Goal: Task Accomplishment & Management: Manage account settings

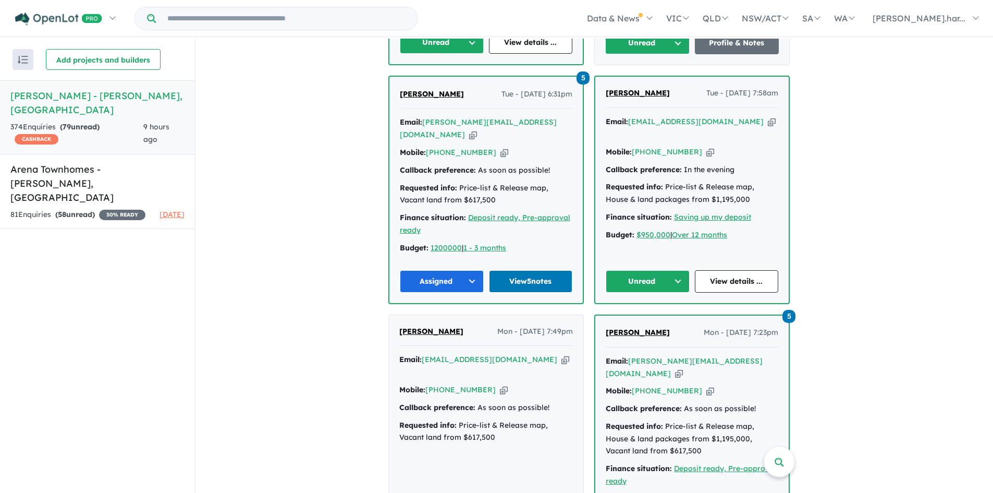
scroll to position [1007, 0]
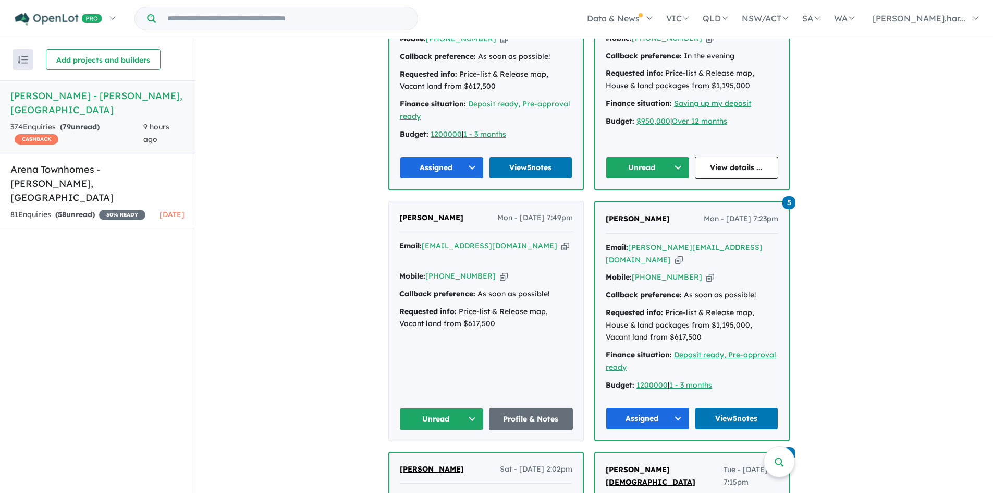
scroll to position [1217, 0]
drag, startPoint x: 444, startPoint y: 349, endPoint x: 424, endPoint y: 293, distance: 59.9
click at [424, 293] on div "Ryan Dhungel Mon - 11/08/2025, 7:49pm Email: merncms@gmail.com Copied! Mobile: …" at bounding box center [486, 320] width 195 height 239
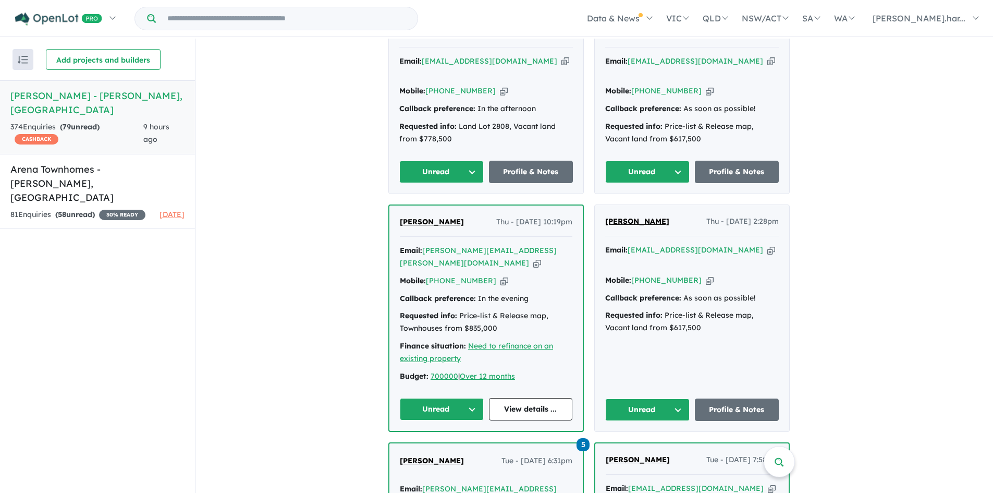
scroll to position [732, 0]
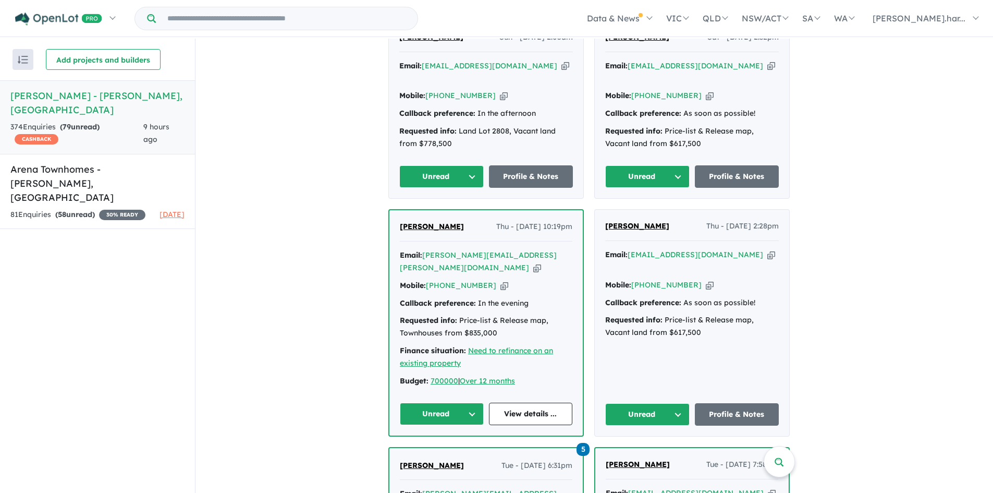
click at [666, 403] on button "Unread" at bounding box center [647, 414] width 84 height 22
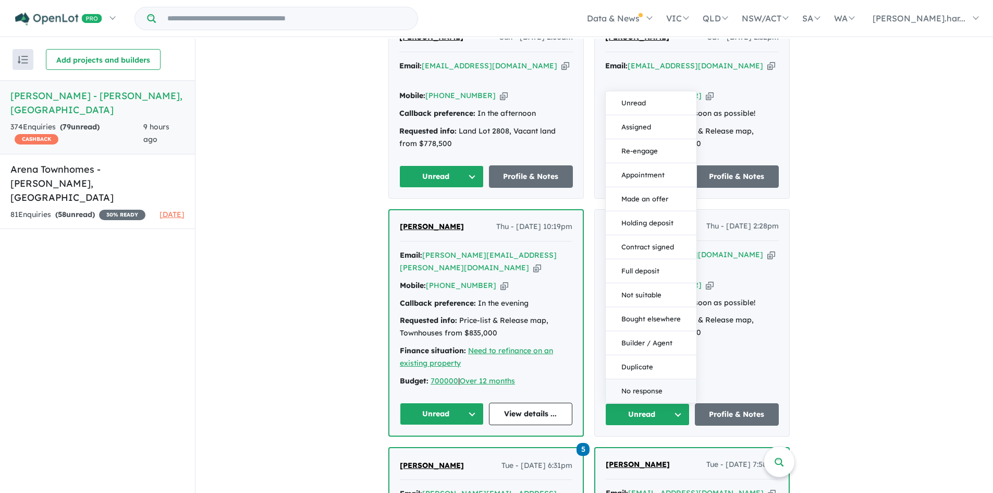
click at [661, 379] on button "No response" at bounding box center [651, 390] width 91 height 23
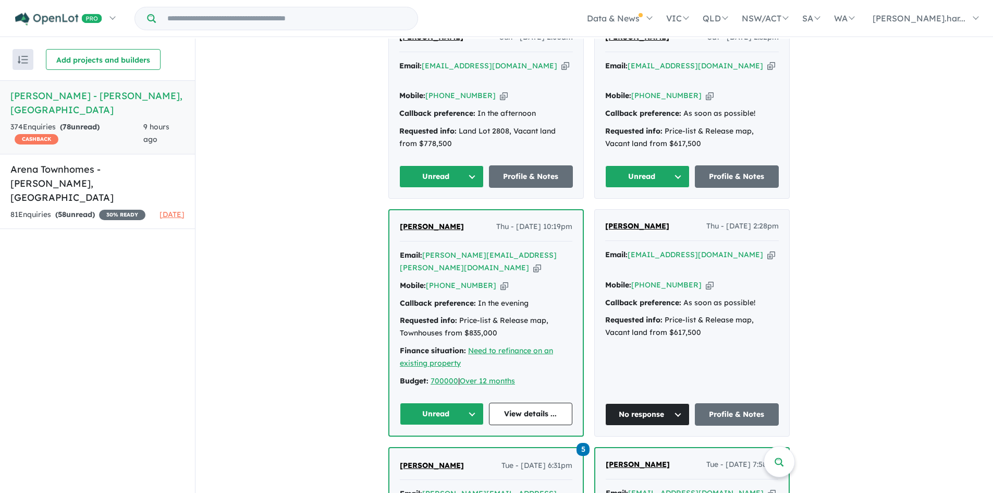
click at [471, 403] on button "Unread" at bounding box center [442, 414] width 84 height 22
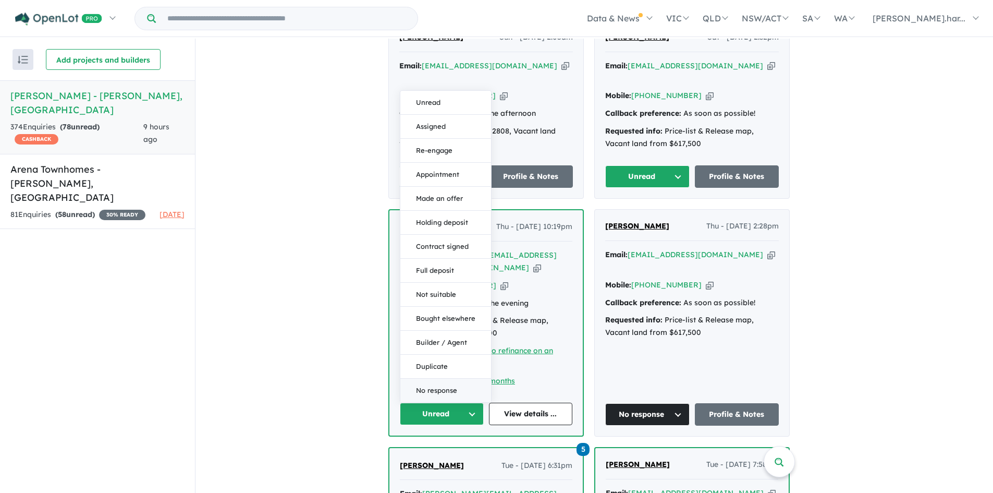
click at [460, 379] on button "No response" at bounding box center [446, 390] width 91 height 23
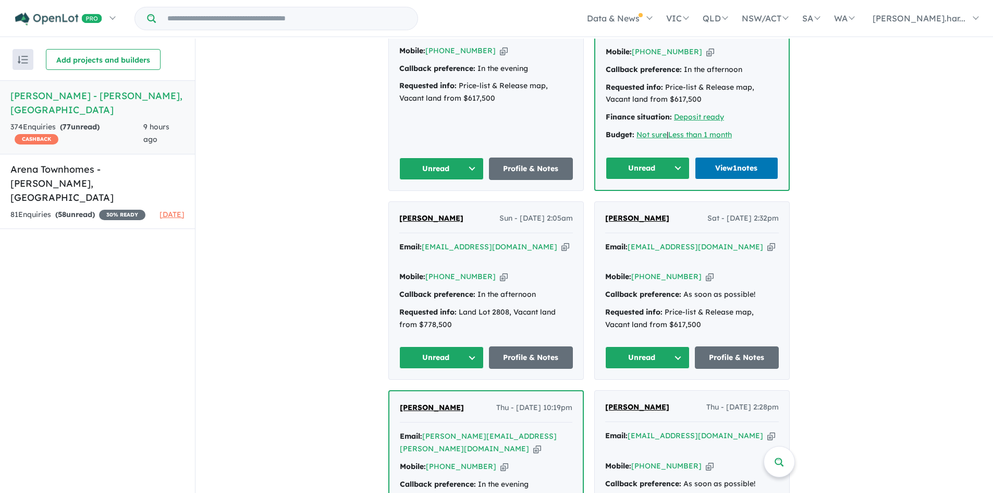
scroll to position [551, 0]
click at [646, 346] on button "Unread" at bounding box center [647, 357] width 84 height 22
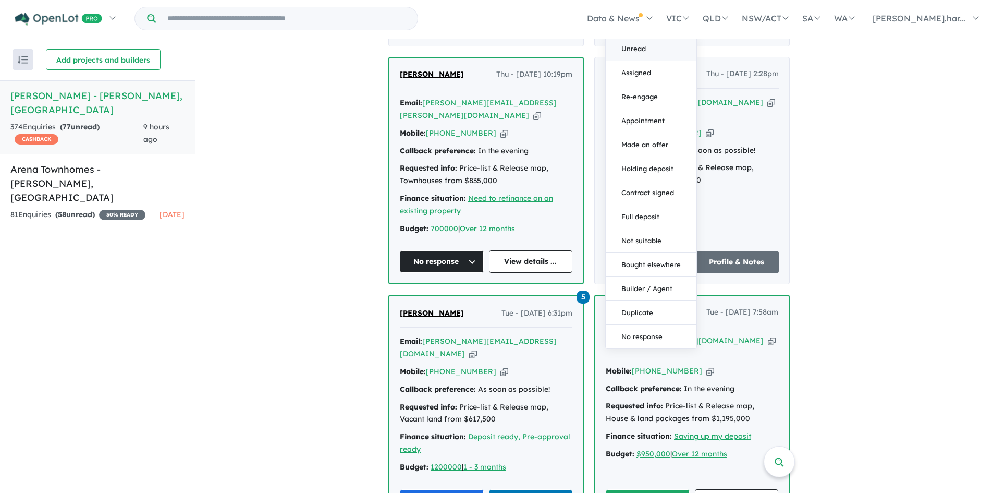
scroll to position [883, 0]
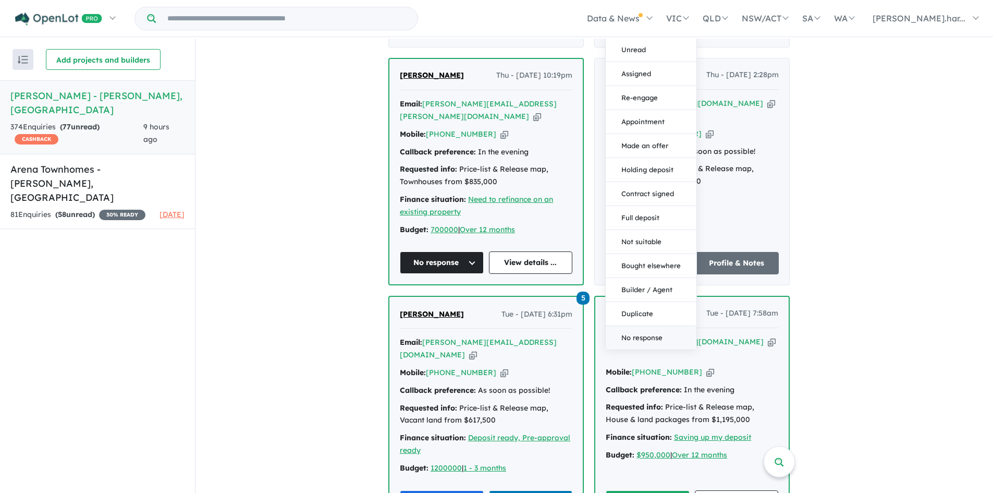
click at [652, 326] on button "No response" at bounding box center [651, 337] width 91 height 23
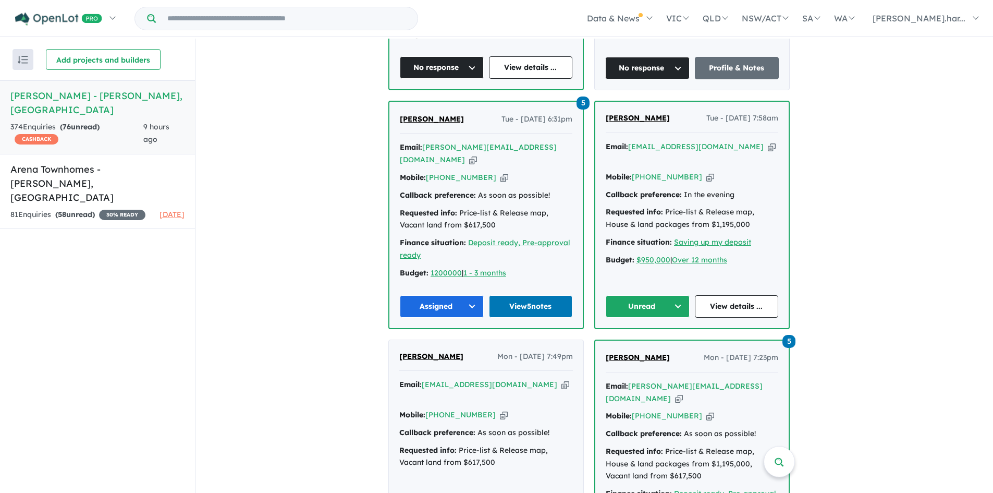
scroll to position [1078, 0]
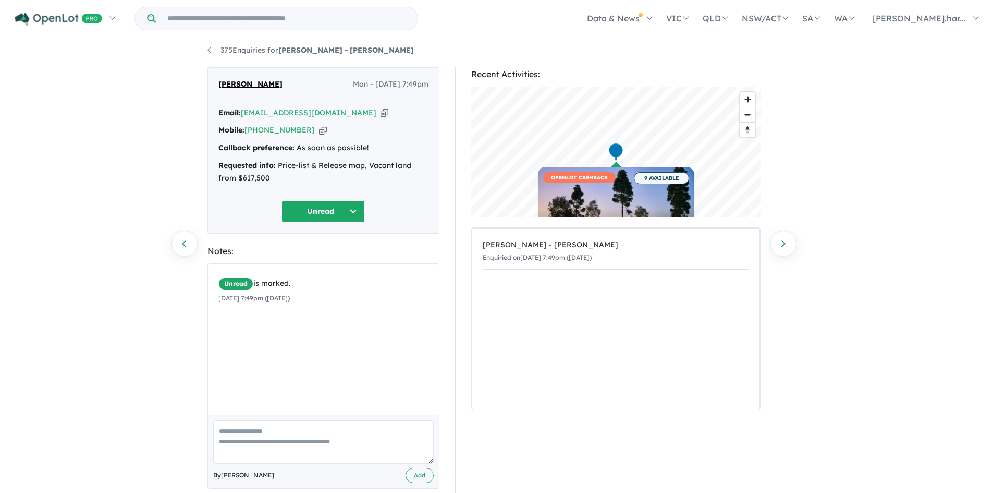
scroll to position [5, 0]
click at [289, 444] on textarea at bounding box center [323, 441] width 221 height 43
type textarea "**********"
click at [418, 476] on button "Add" at bounding box center [420, 474] width 28 height 15
click at [315, 210] on button "Unread" at bounding box center [323, 211] width 83 height 22
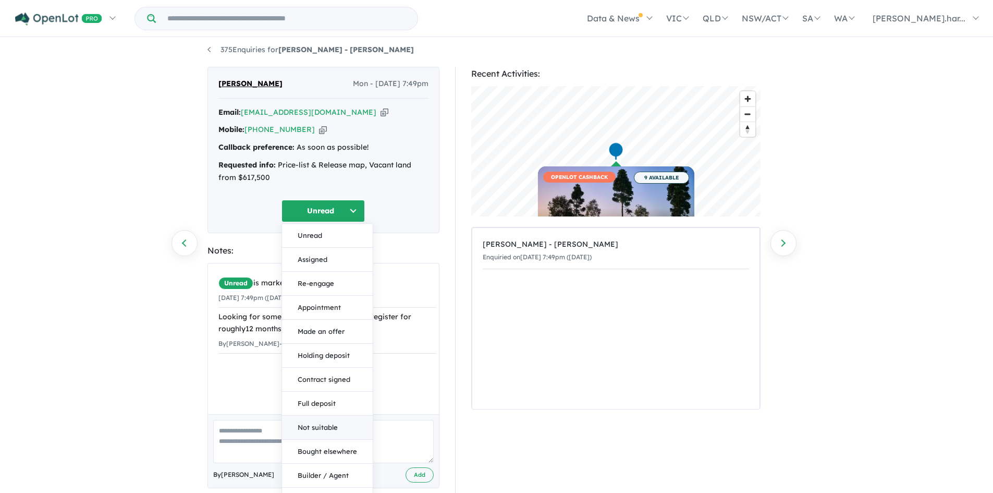
click at [336, 426] on button "Not suitable" at bounding box center [327, 428] width 91 height 24
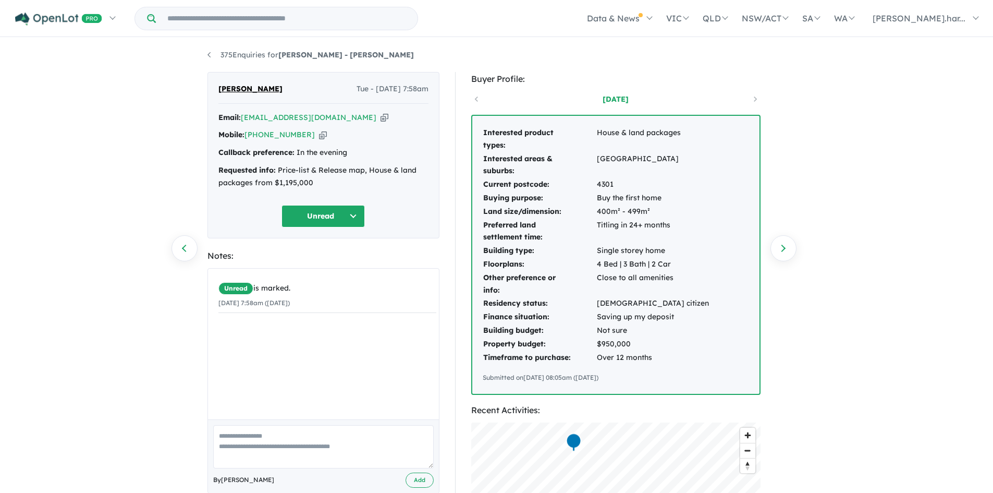
scroll to position [16, 0]
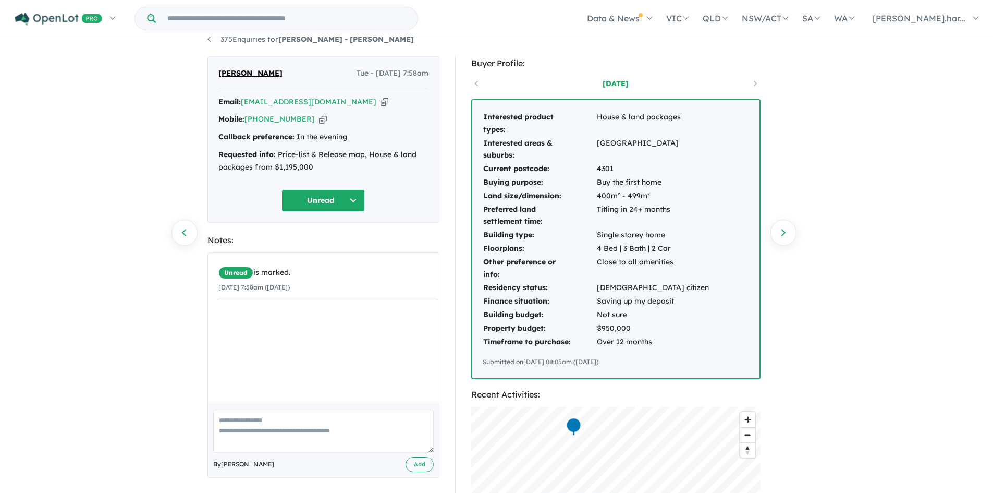
click at [295, 179] on div "Anasetasia Sola Tue - 12/08/2025, 7:58am Email: anasetasiasola@gmail.com Copied…" at bounding box center [324, 139] width 232 height 166
click at [302, 205] on button "Unread" at bounding box center [323, 200] width 83 height 22
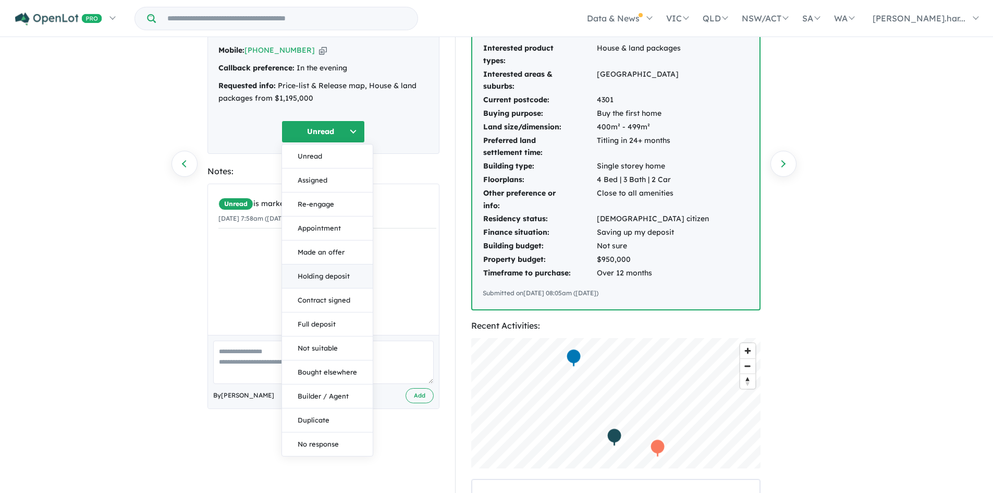
scroll to position [85, 0]
click at [340, 434] on button "No response" at bounding box center [327, 443] width 91 height 23
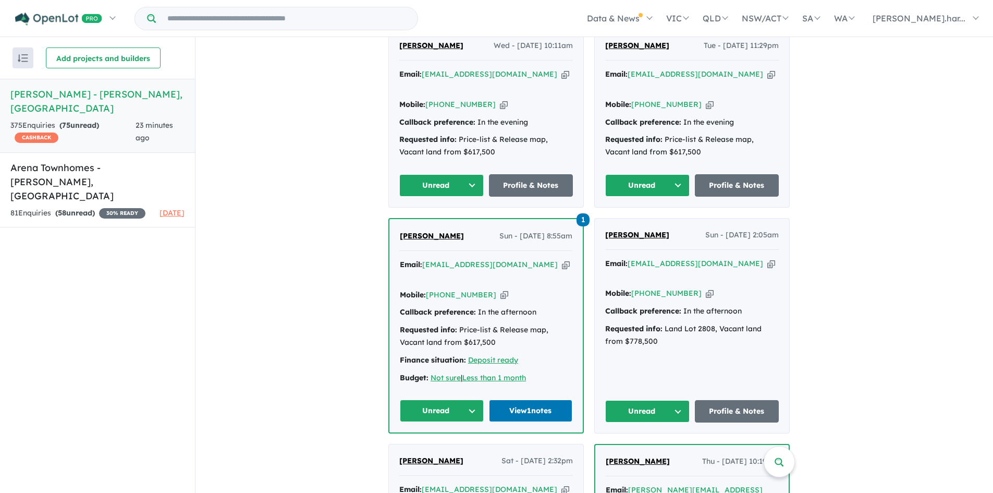
scroll to position [494, 0]
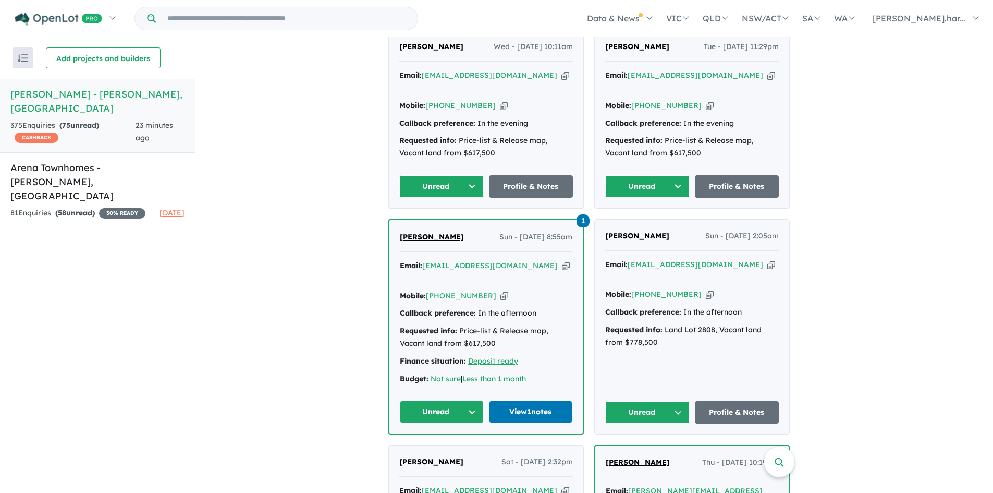
click at [458, 45] on span "[PERSON_NAME]" at bounding box center [431, 46] width 64 height 9
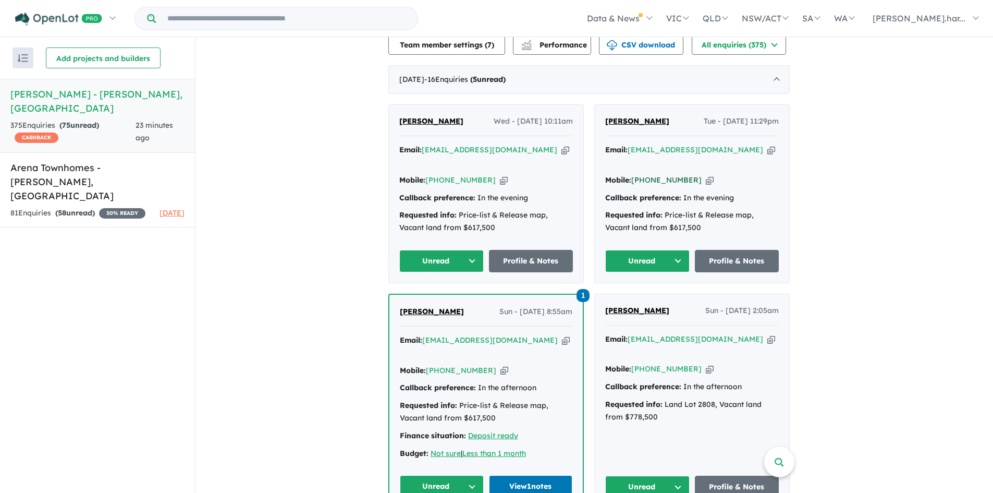
scroll to position [419, 0]
click at [661, 251] on button "Unread" at bounding box center [647, 261] width 84 height 22
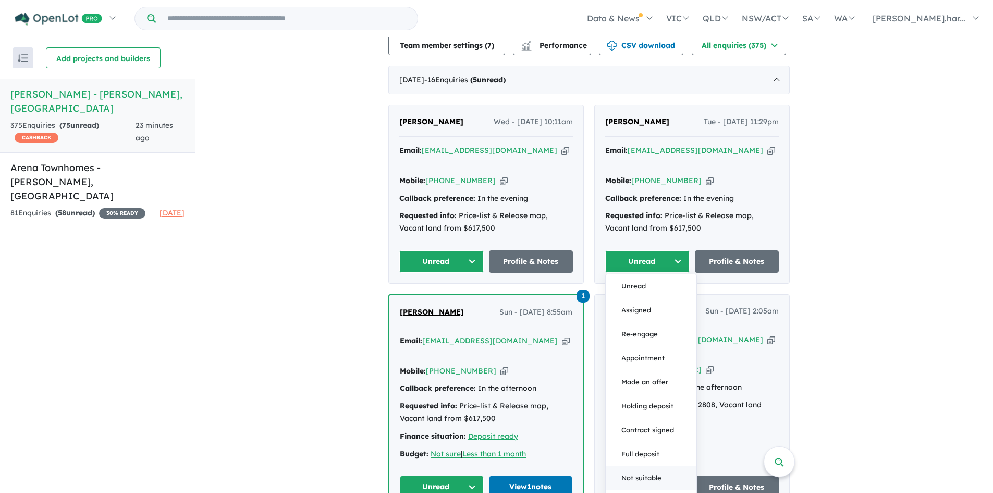
click at [646, 475] on button "Not suitable" at bounding box center [651, 478] width 91 height 24
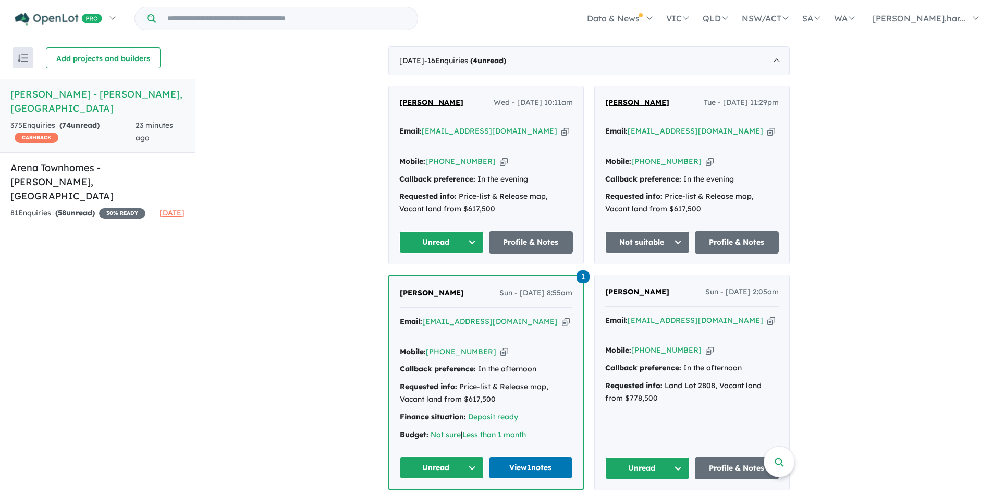
scroll to position [439, 0]
click at [437, 288] on span "[PERSON_NAME]" at bounding box center [432, 292] width 64 height 9
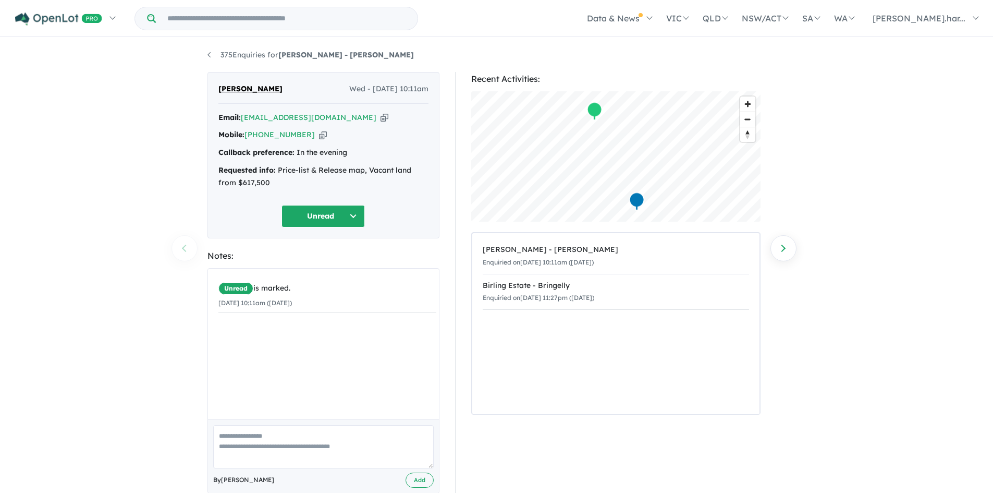
click at [295, 444] on textarea at bounding box center [323, 446] width 221 height 43
type textarea "**********"
click at [420, 484] on button "Add" at bounding box center [420, 479] width 28 height 15
click at [330, 207] on button "Unread" at bounding box center [323, 216] width 83 height 22
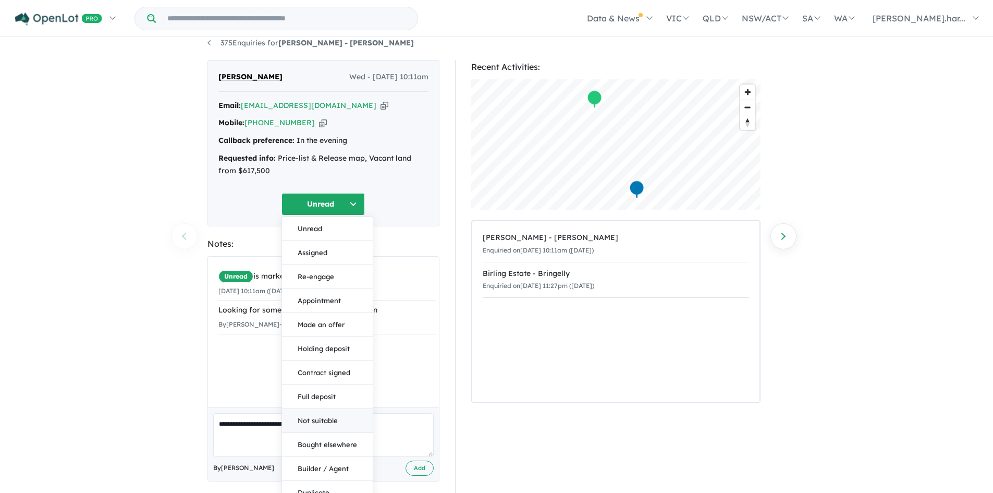
scroll to position [14, 0]
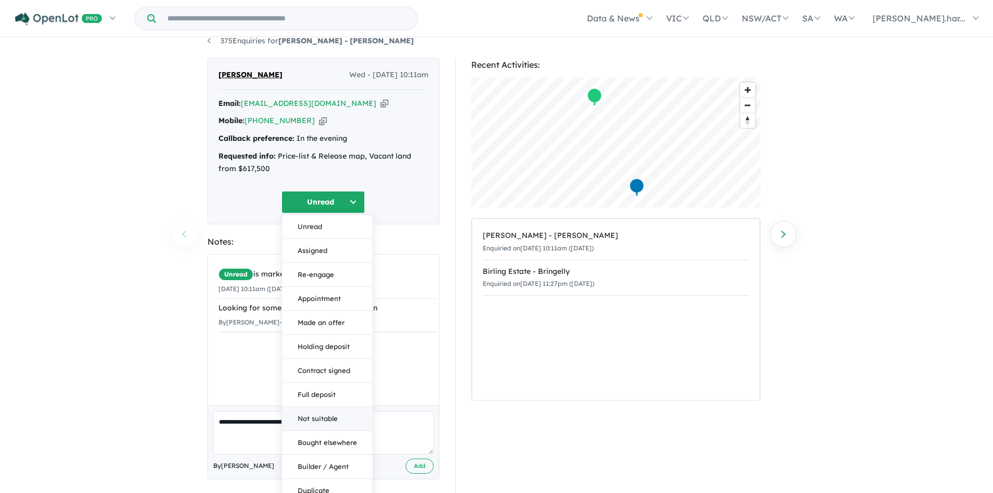
click at [331, 425] on button "Not suitable" at bounding box center [327, 419] width 91 height 24
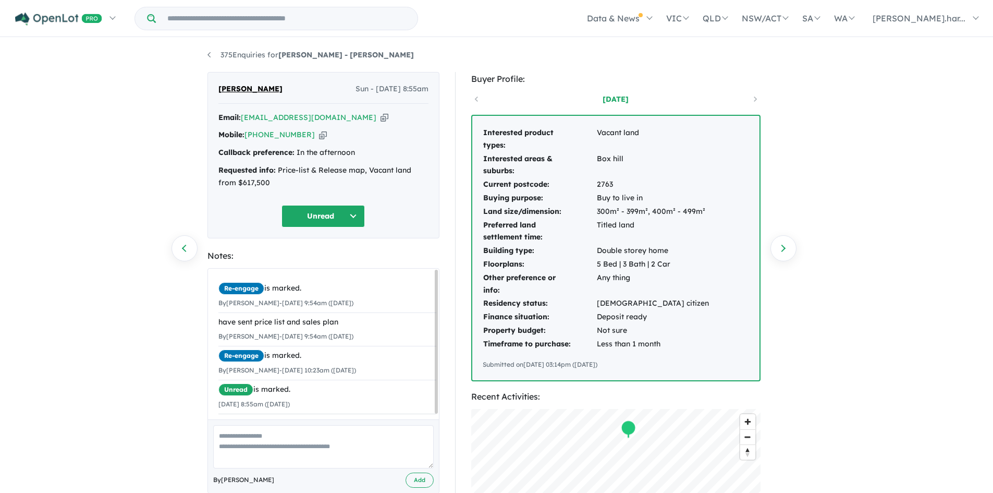
click at [317, 211] on button "Unread" at bounding box center [323, 216] width 83 height 22
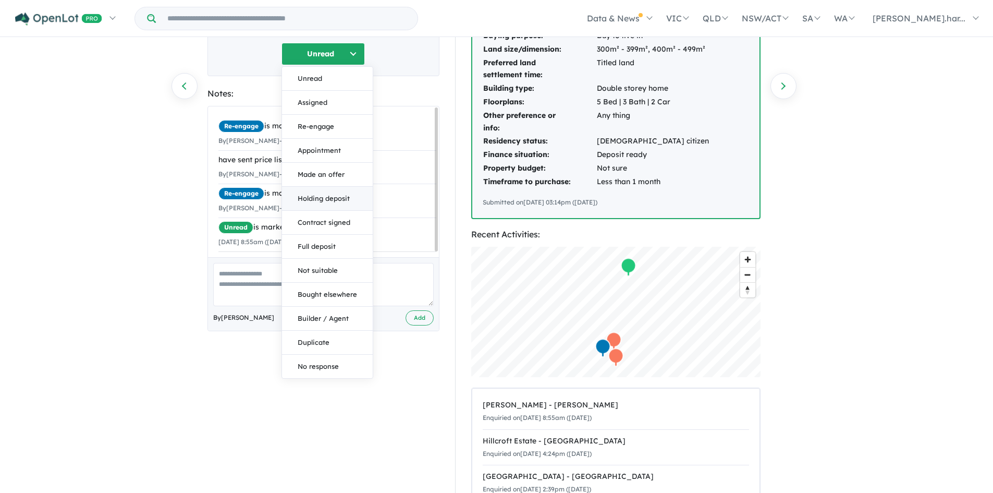
scroll to position [192, 0]
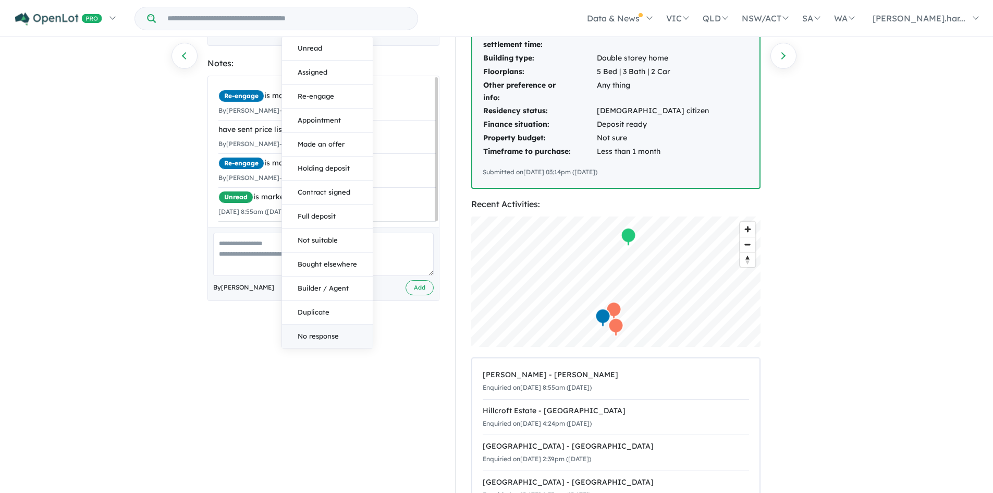
click at [326, 332] on button "No response" at bounding box center [327, 335] width 91 height 23
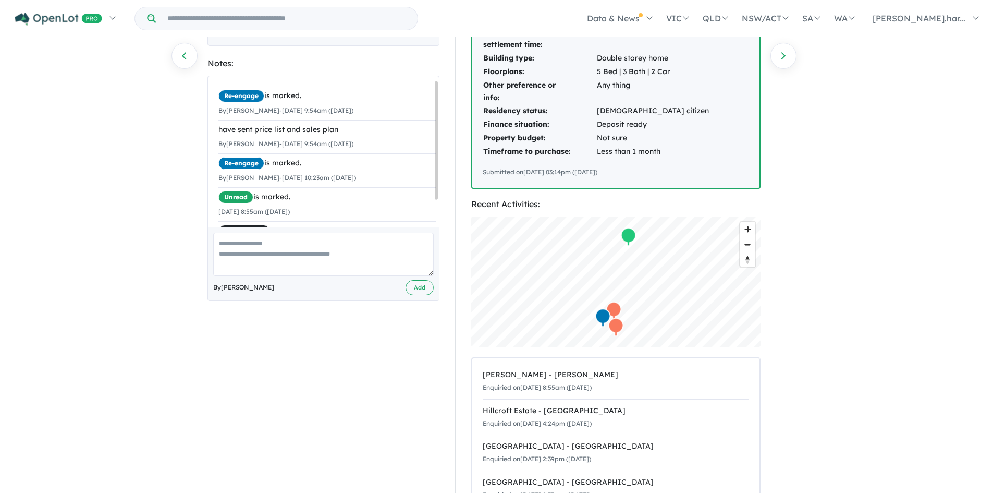
scroll to position [5, 0]
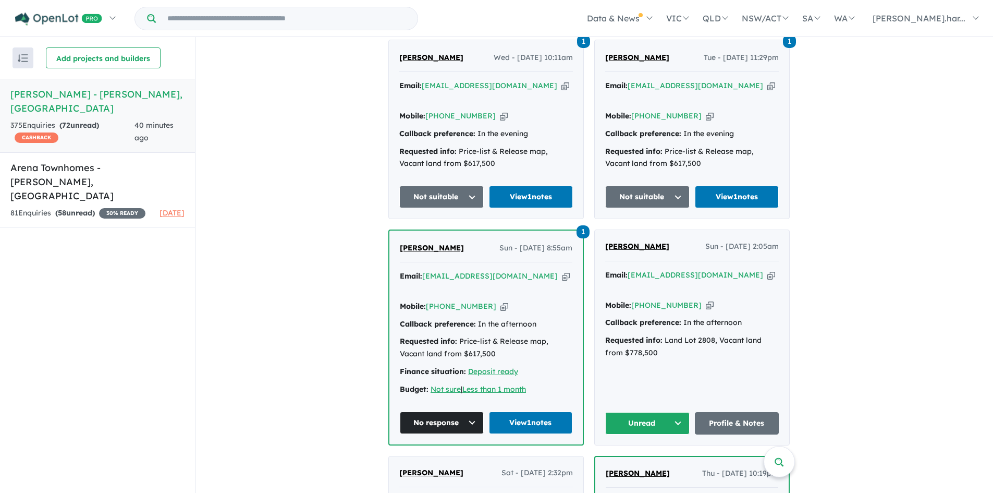
scroll to position [486, 0]
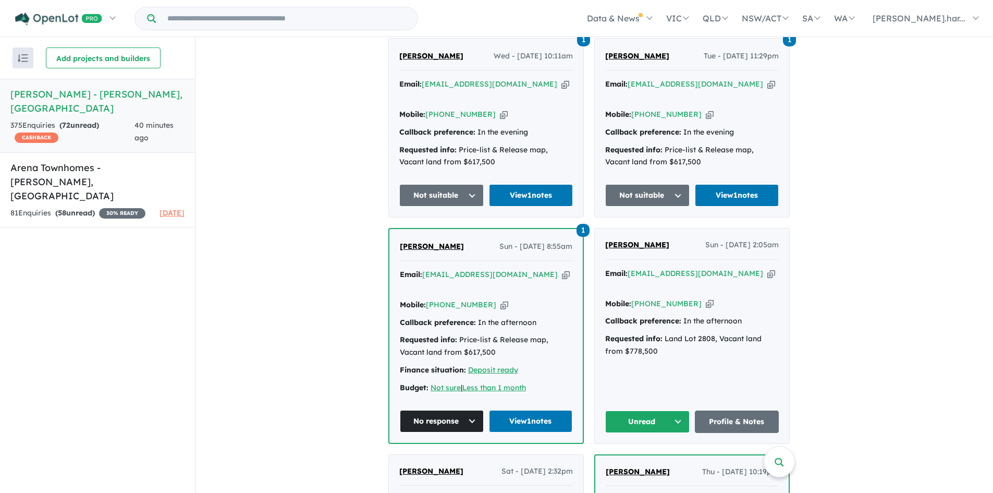
click at [642, 239] on link "[PERSON_NAME]" at bounding box center [637, 245] width 64 height 13
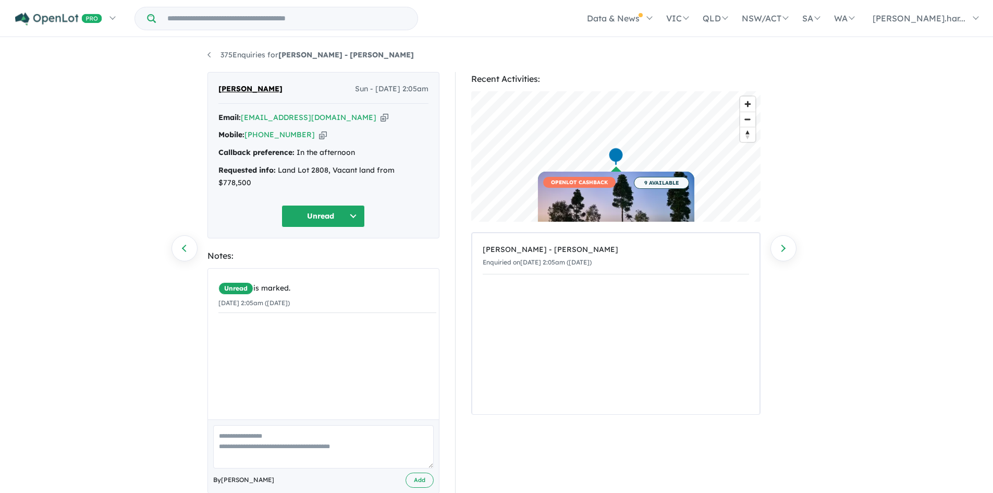
click at [323, 205] on button "Unread" at bounding box center [323, 216] width 83 height 22
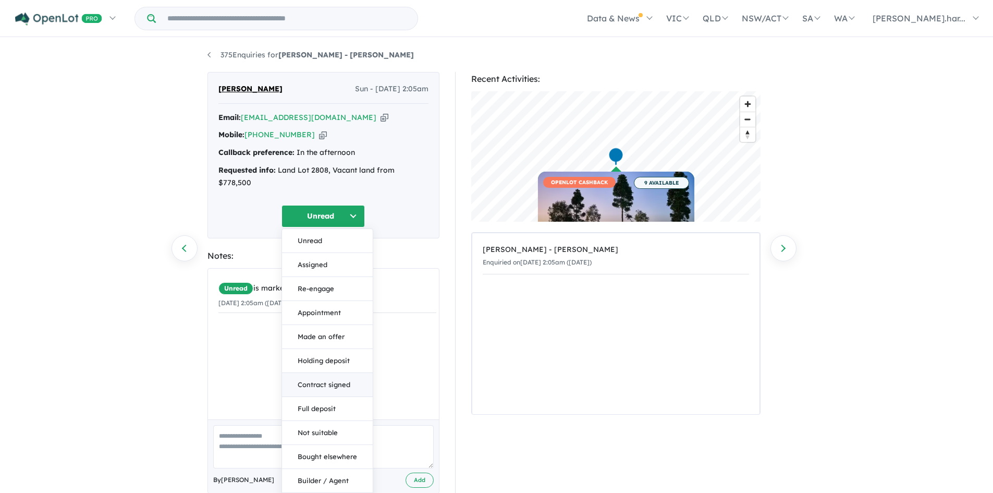
scroll to position [35, 0]
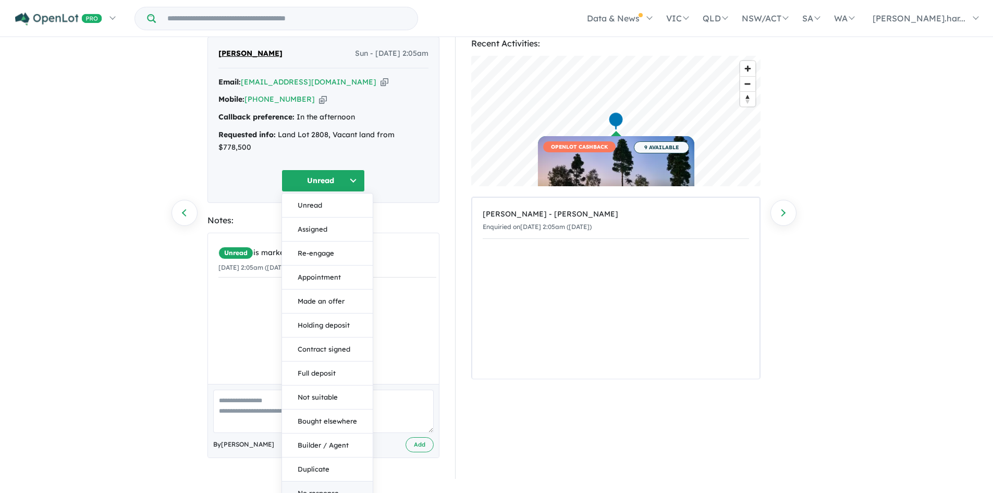
click at [324, 486] on button "No response" at bounding box center [327, 492] width 91 height 23
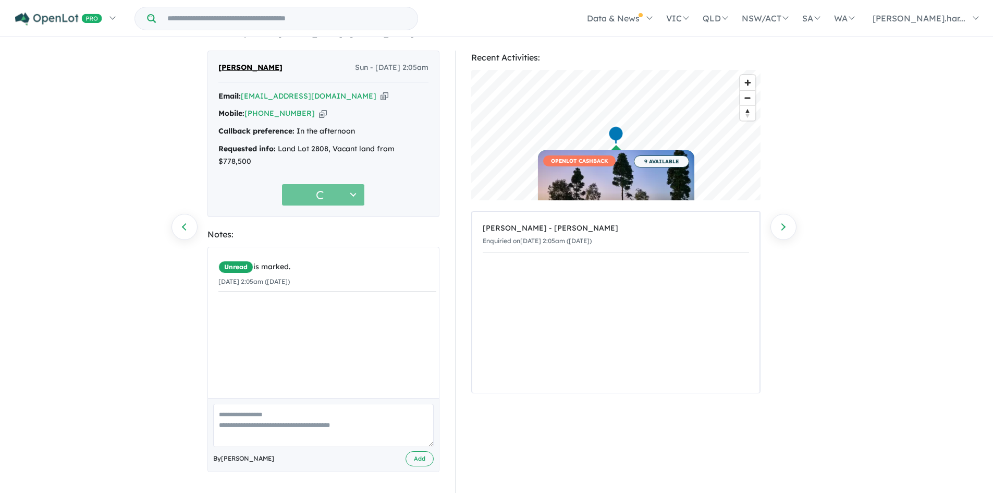
scroll to position [9, 0]
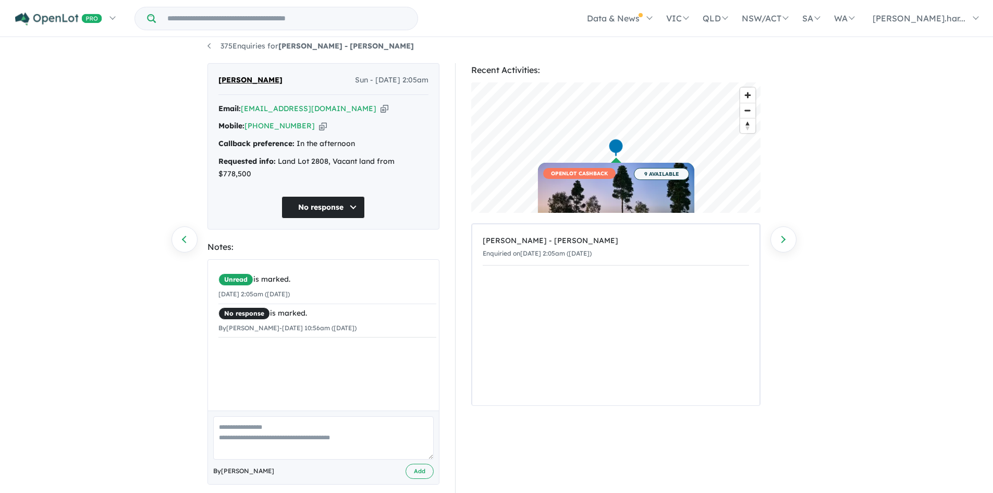
click at [216, 51] on li "375 Enquiries for [PERSON_NAME] - [PERSON_NAME]" at bounding box center [311, 46] width 207 height 13
click at [227, 43] on link "375 Enquiries for [PERSON_NAME] - [PERSON_NAME]" at bounding box center [311, 45] width 207 height 9
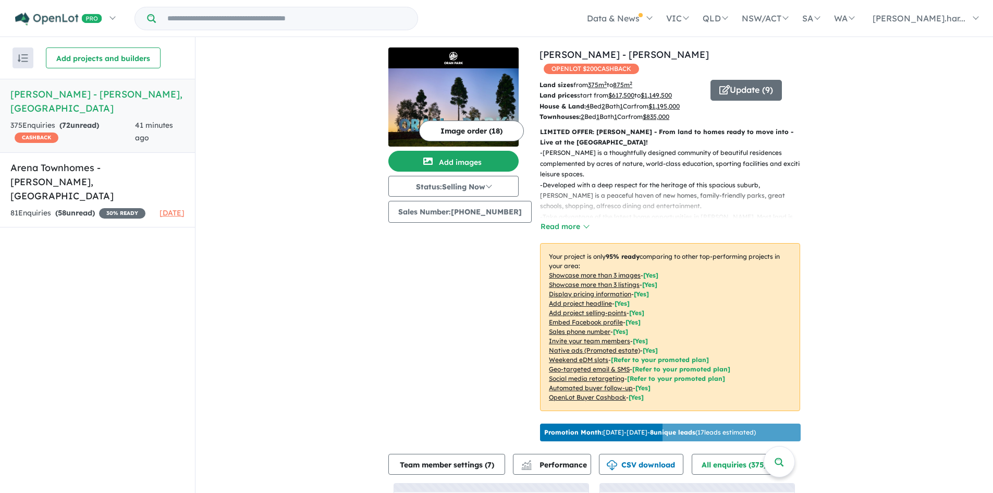
click at [138, 92] on h5 "[PERSON_NAME] - [PERSON_NAME] , [GEOGRAPHIC_DATA]" at bounding box center [97, 101] width 174 height 28
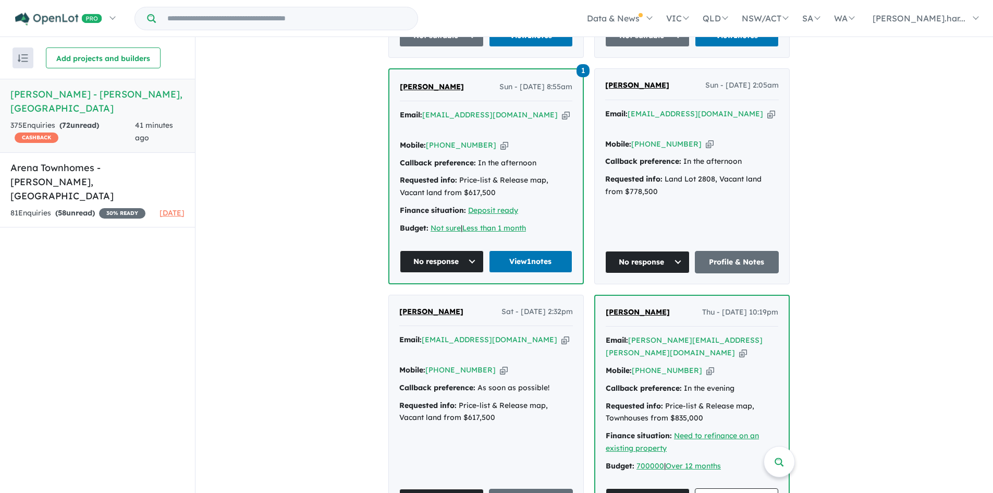
scroll to position [646, 0]
